Goal: Find specific page/section: Find specific page/section

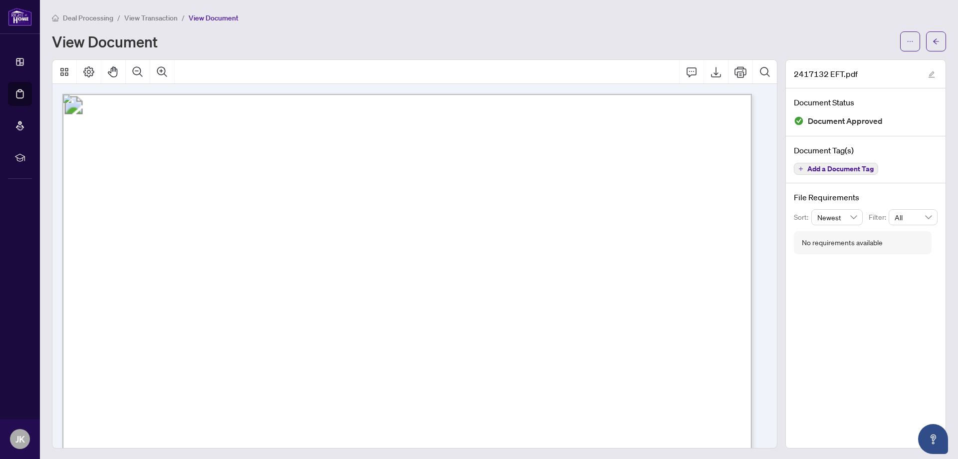
scroll to position [548, 0]
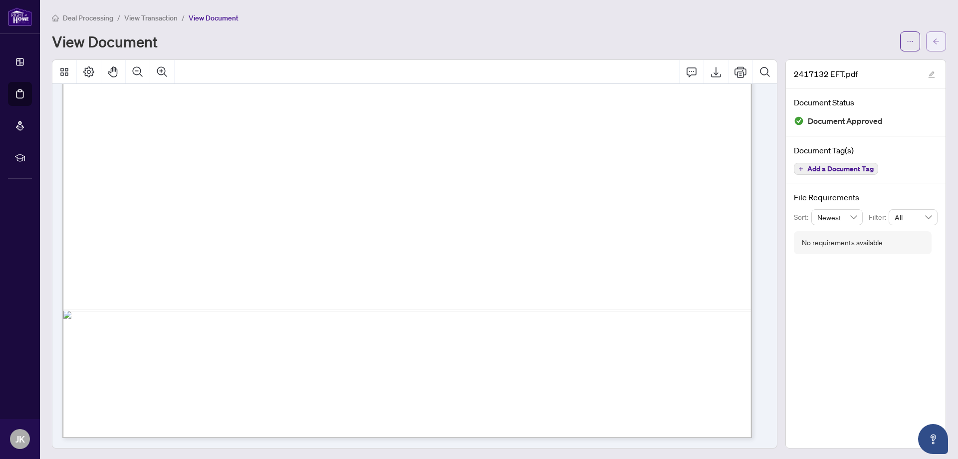
click at [933, 43] on button "button" at bounding box center [936, 41] width 20 height 20
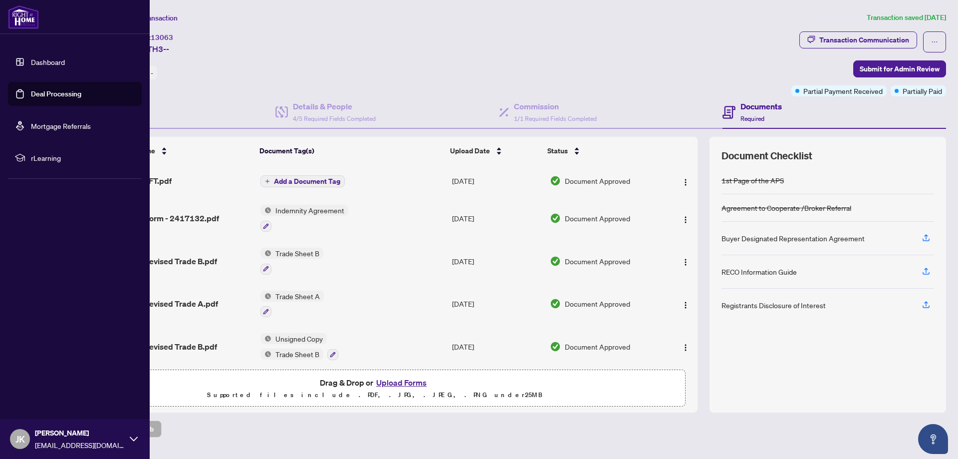
click at [59, 93] on link "Deal Processing" at bounding box center [56, 93] width 50 height 9
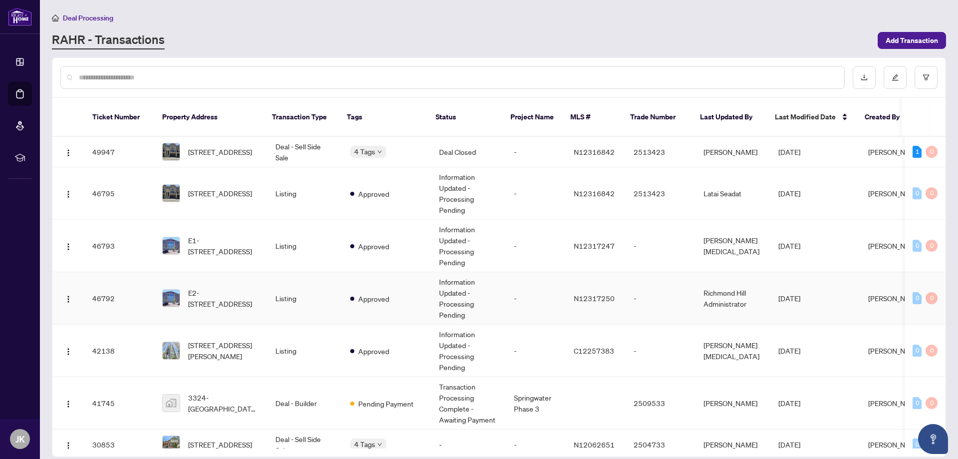
scroll to position [50, 0]
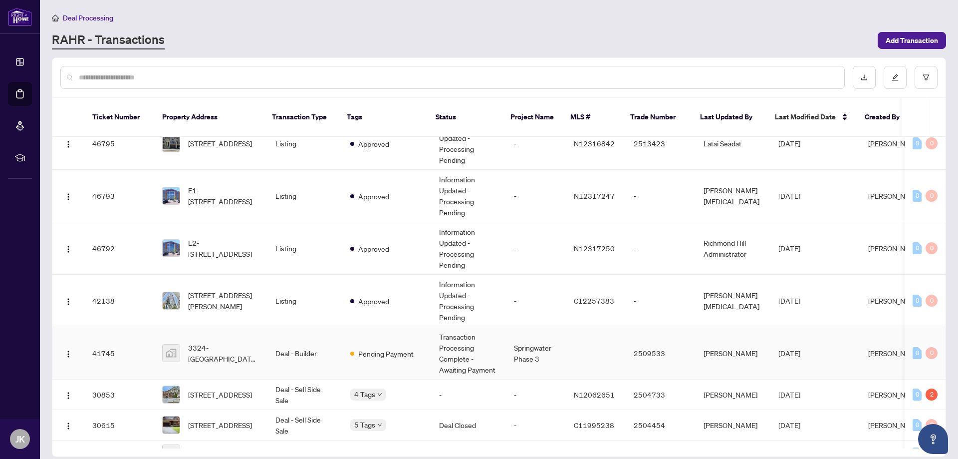
click at [568, 337] on td at bounding box center [596, 353] width 60 height 52
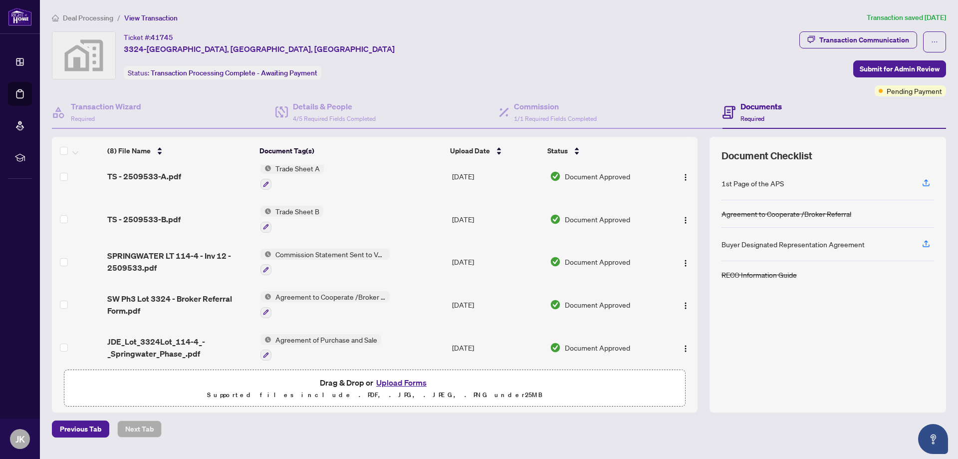
scroll to position [144, 0]
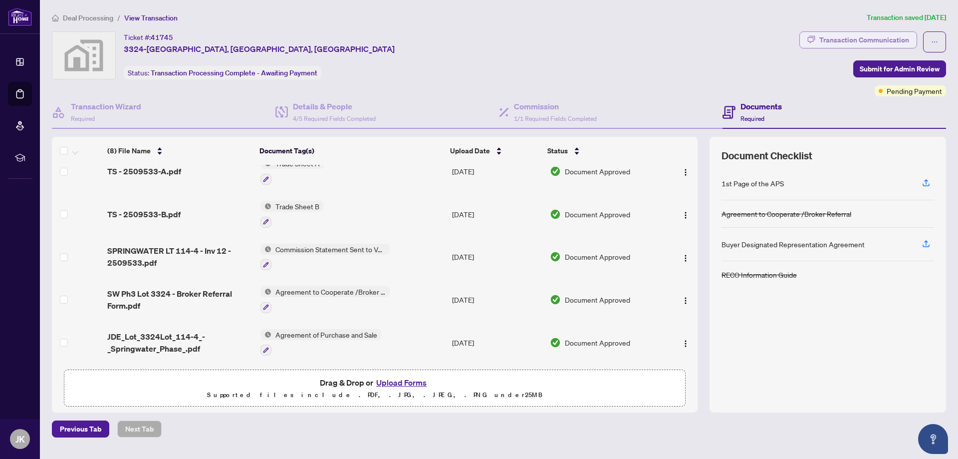
click at [882, 39] on div "Transaction Communication" at bounding box center [864, 40] width 90 height 16
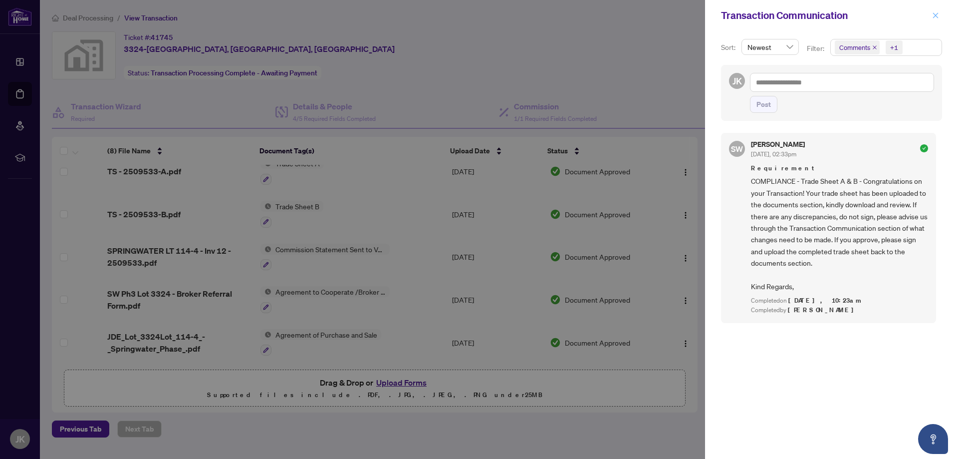
click at [936, 17] on icon "close" at bounding box center [935, 15] width 7 height 7
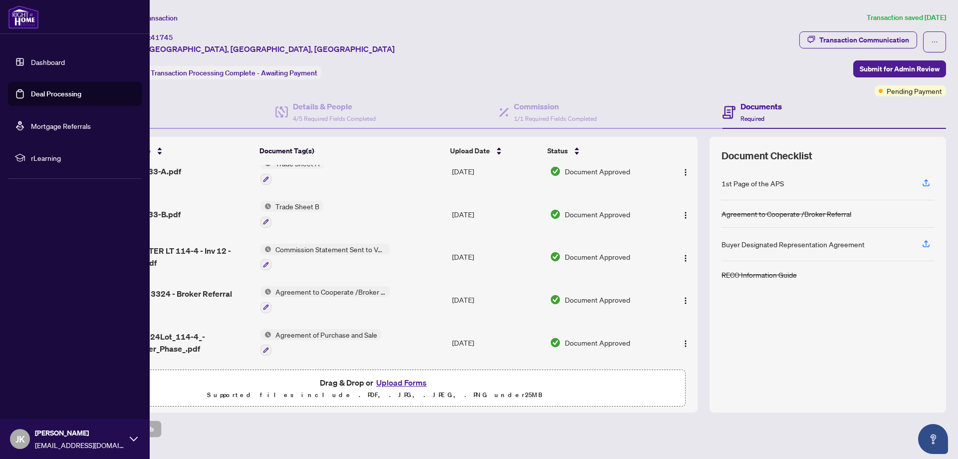
click at [49, 89] on link "Deal Processing" at bounding box center [56, 93] width 50 height 9
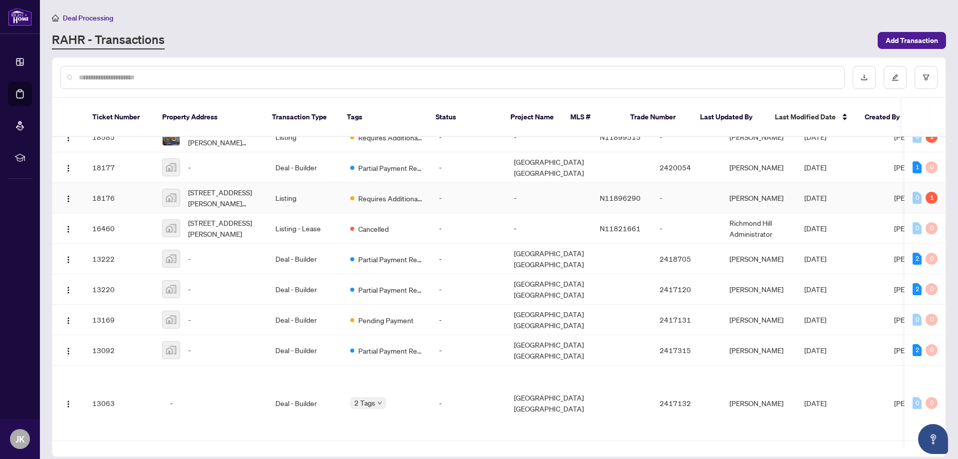
scroll to position [760, 0]
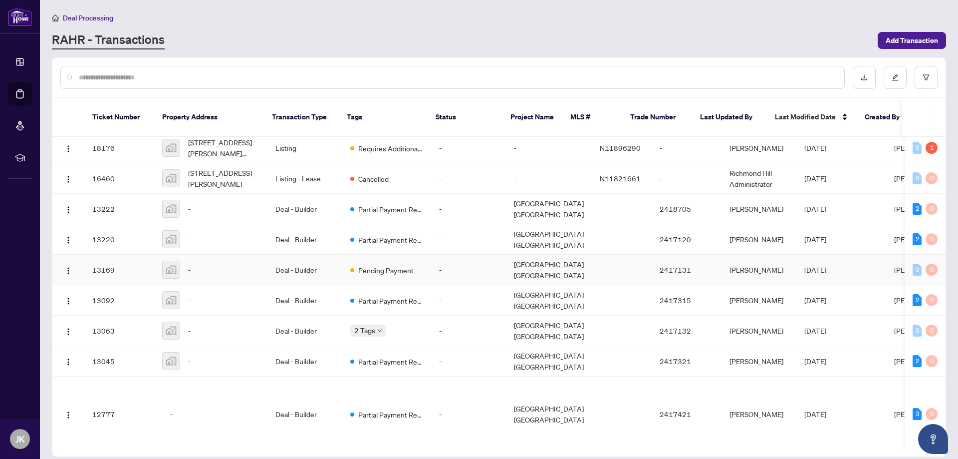
click at [447, 285] on td "-" at bounding box center [468, 270] width 75 height 30
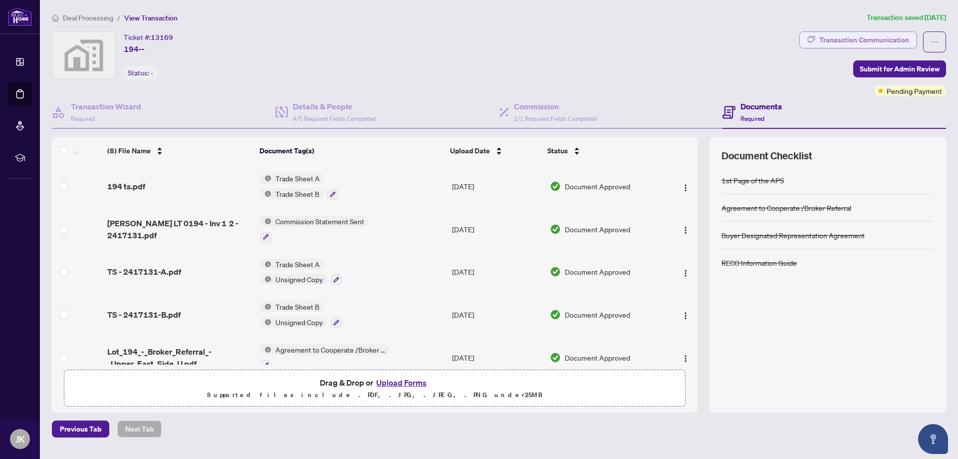
click at [878, 39] on div "Transaction Communication" at bounding box center [864, 40] width 90 height 16
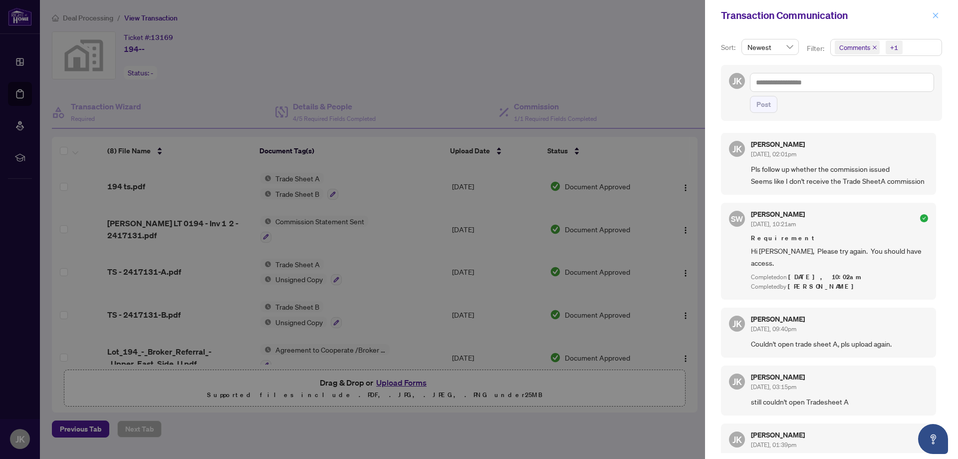
click at [931, 14] on button "button" at bounding box center [935, 15] width 13 height 12
